Goal: Transaction & Acquisition: Purchase product/service

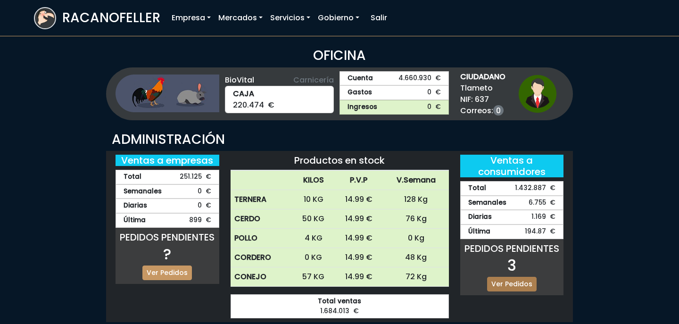
click at [520, 282] on link "Ver Pedidos" at bounding box center [511, 284] width 49 height 15
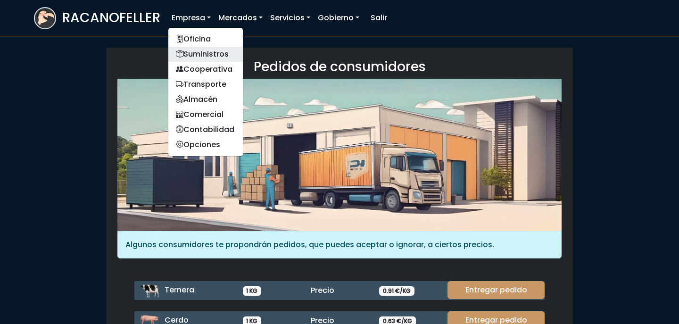
click at [215, 50] on link "Suministros" at bounding box center [205, 54] width 74 height 15
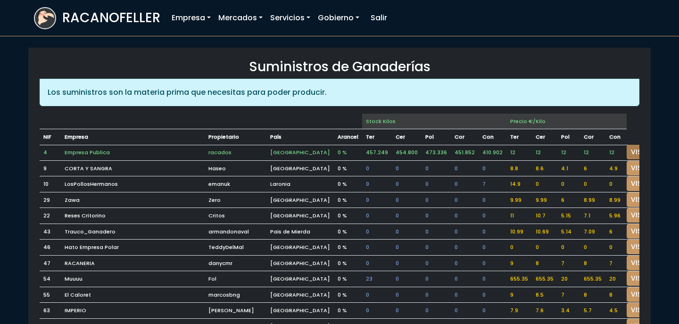
click at [626, 155] on link "VISITAR" at bounding box center [643, 152] width 34 height 15
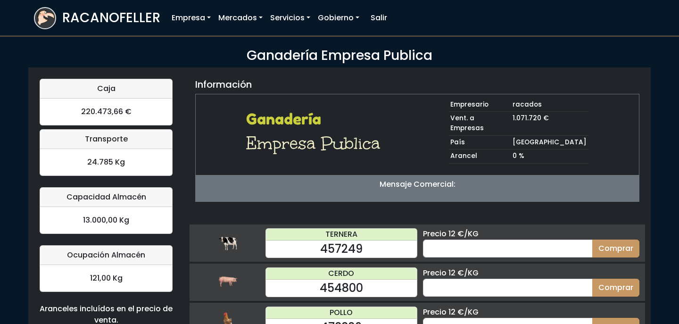
scroll to position [96, 0]
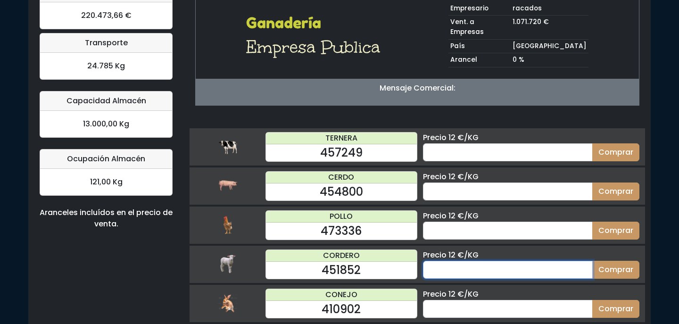
click at [476, 261] on input "number" at bounding box center [508, 270] width 170 height 18
type input "12"
click at [592, 261] on button "Comprar" at bounding box center [615, 270] width 47 height 18
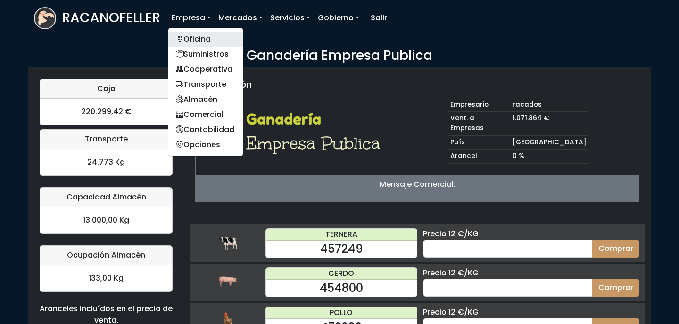
click at [199, 39] on link "Oficina" at bounding box center [205, 39] width 74 height 15
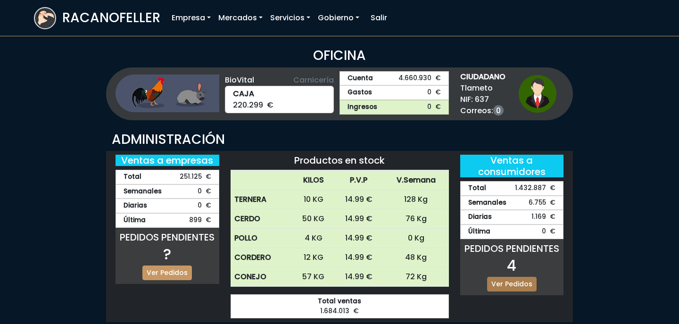
click at [508, 278] on link "Ver Pedidos" at bounding box center [511, 284] width 49 height 15
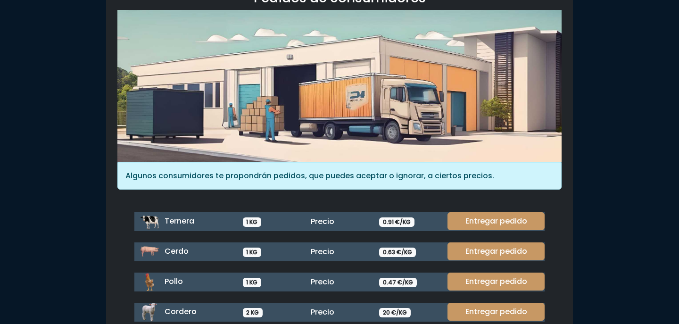
scroll to position [129, 0]
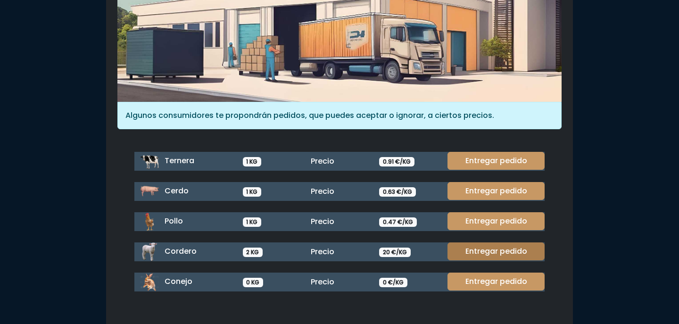
click at [494, 252] on link "Entregar pedido" at bounding box center [495, 251] width 97 height 18
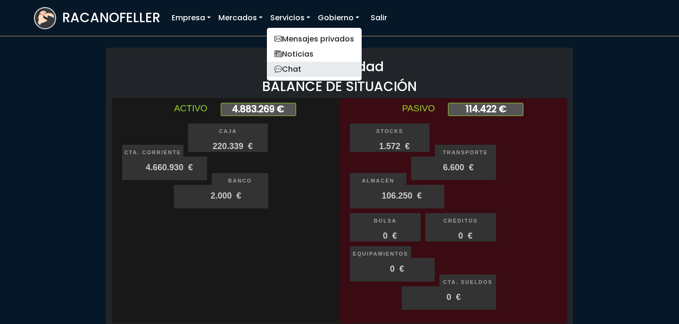
click at [309, 72] on link "Chat" at bounding box center [314, 69] width 95 height 15
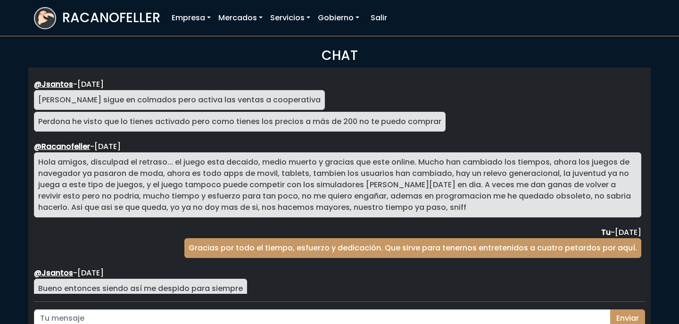
scroll to position [1729, 0]
